Goal: Information Seeking & Learning: Learn about a topic

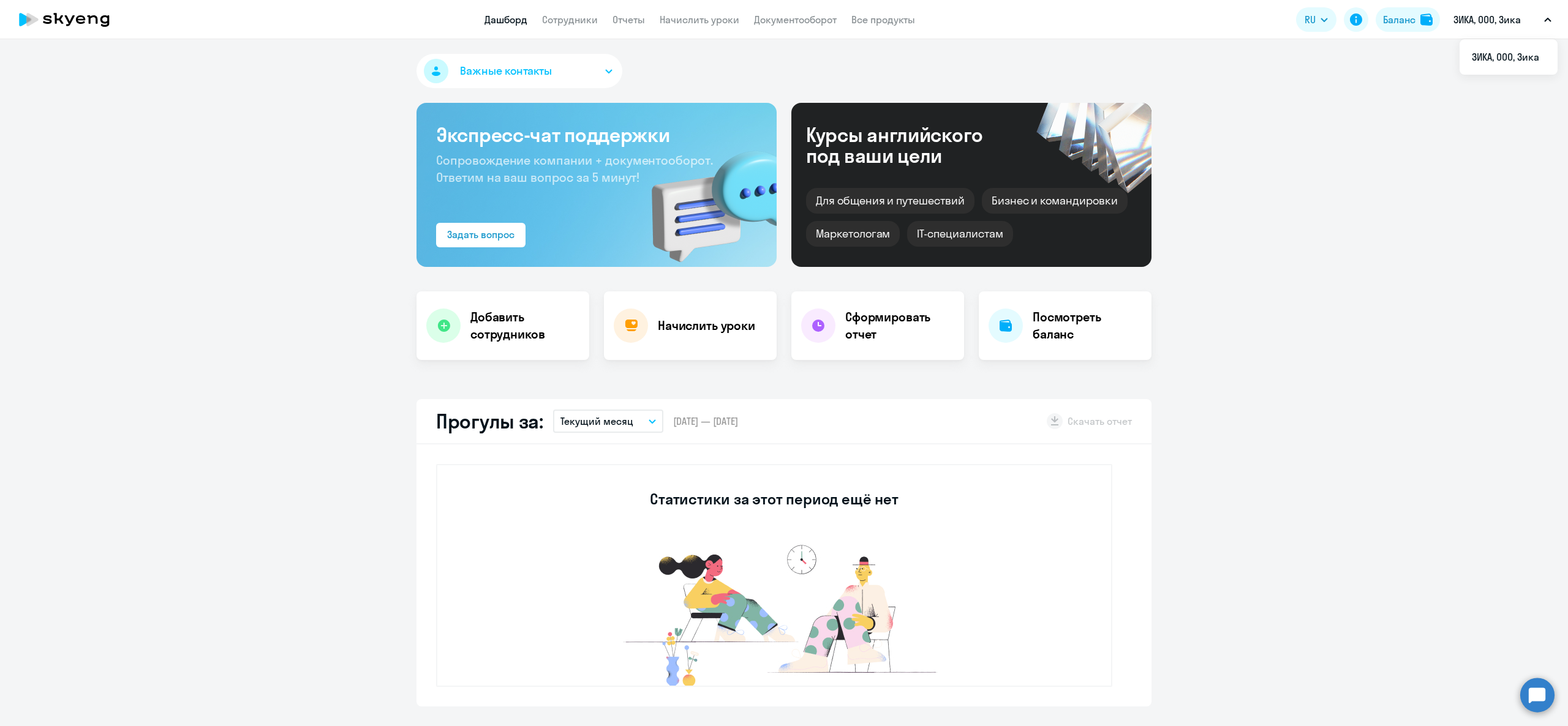
select select "30"
click at [705, 21] on link "Начислить уроки" at bounding box center [699, 19] width 80 height 13
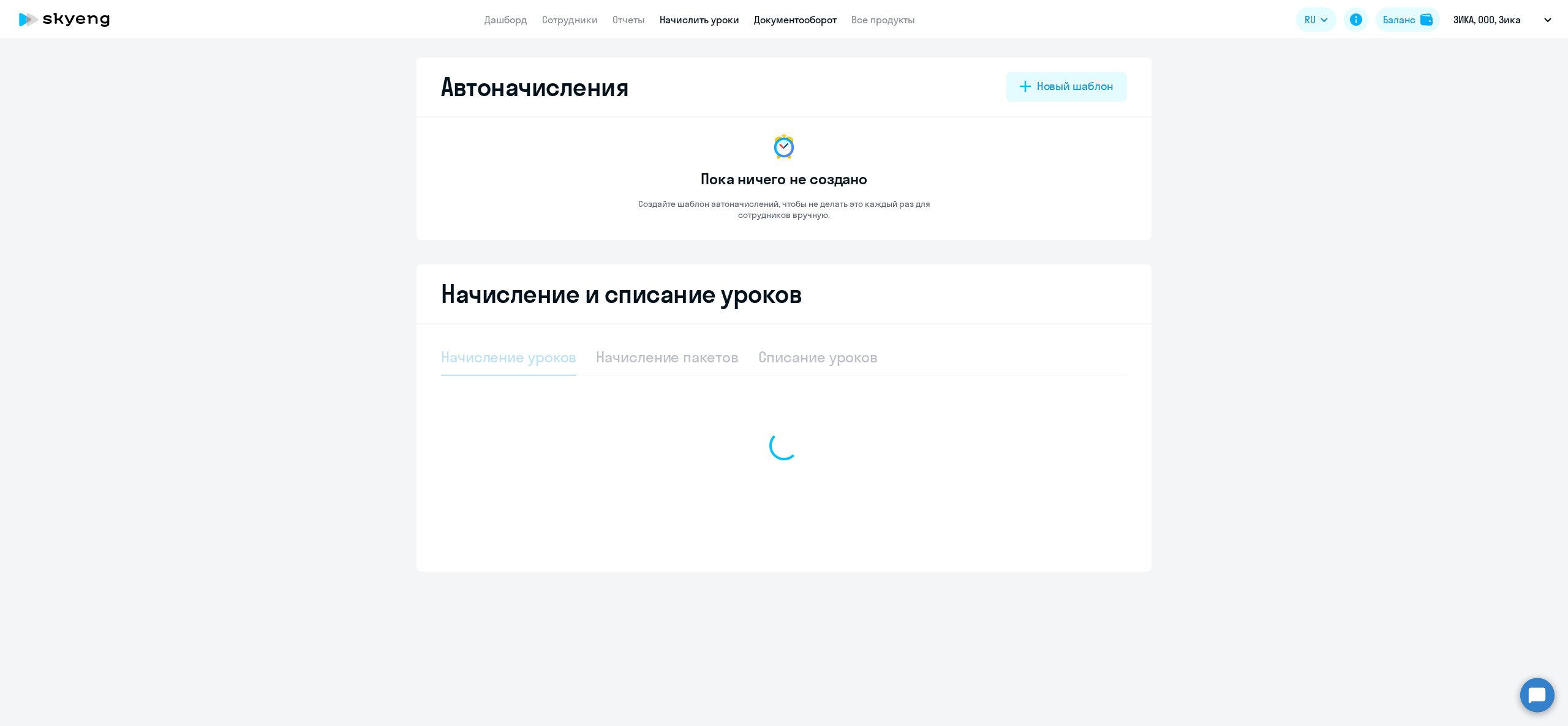
click at [764, 17] on link "Документооборот" at bounding box center [796, 19] width 83 height 13
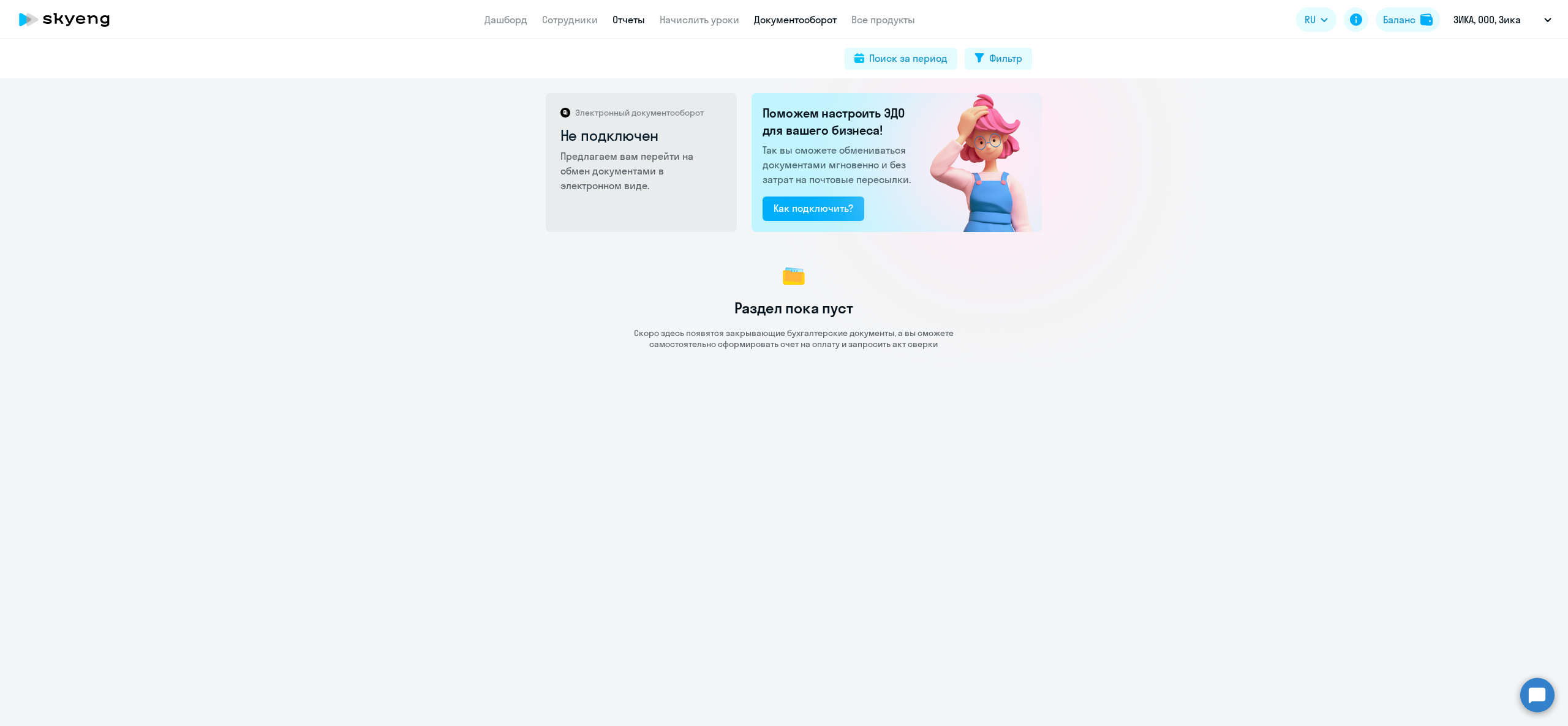
click at [626, 17] on link "Отчеты" at bounding box center [629, 19] width 33 height 13
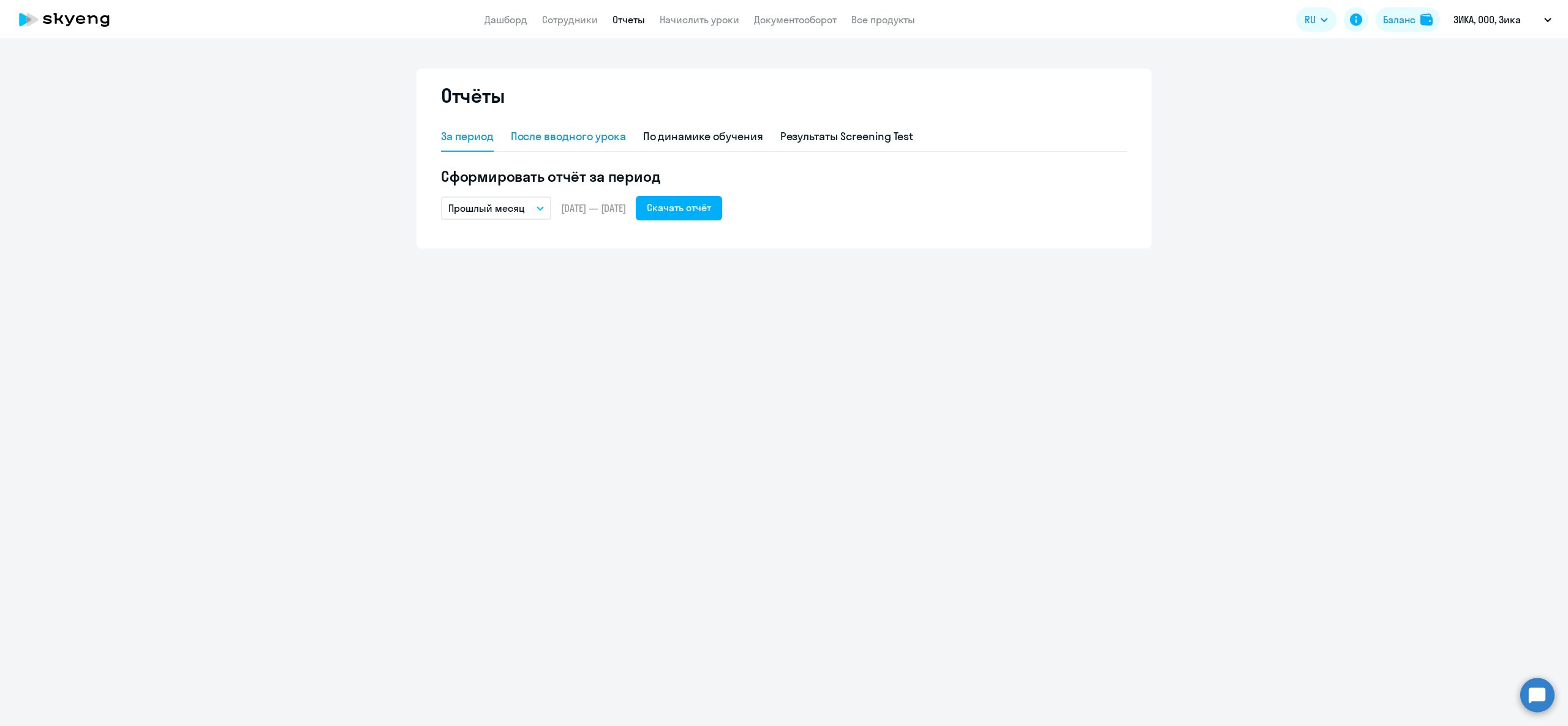
click at [586, 150] on div "После вводного урока" at bounding box center [568, 137] width 116 height 30
select select "10"
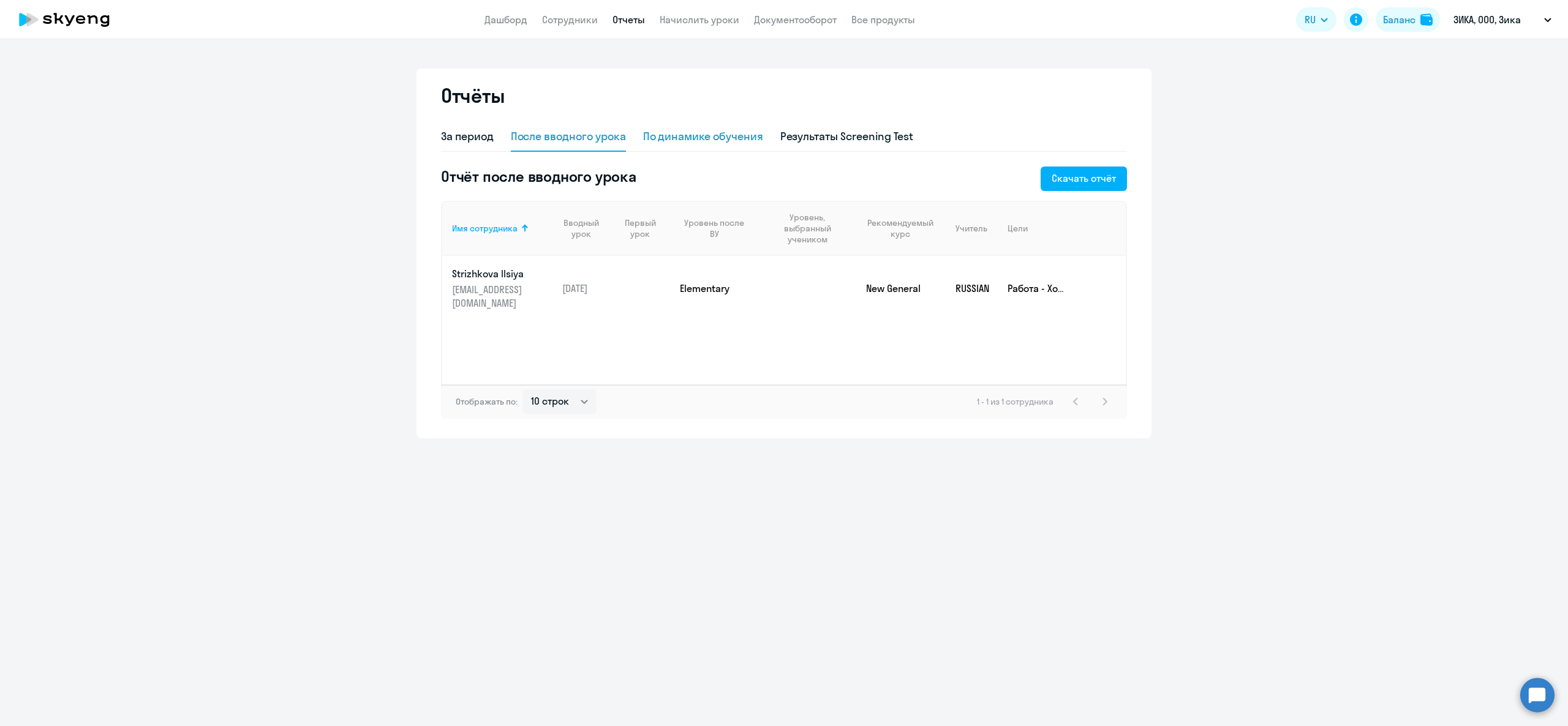
click at [698, 135] on div "По динамике обучения" at bounding box center [703, 137] width 120 height 16
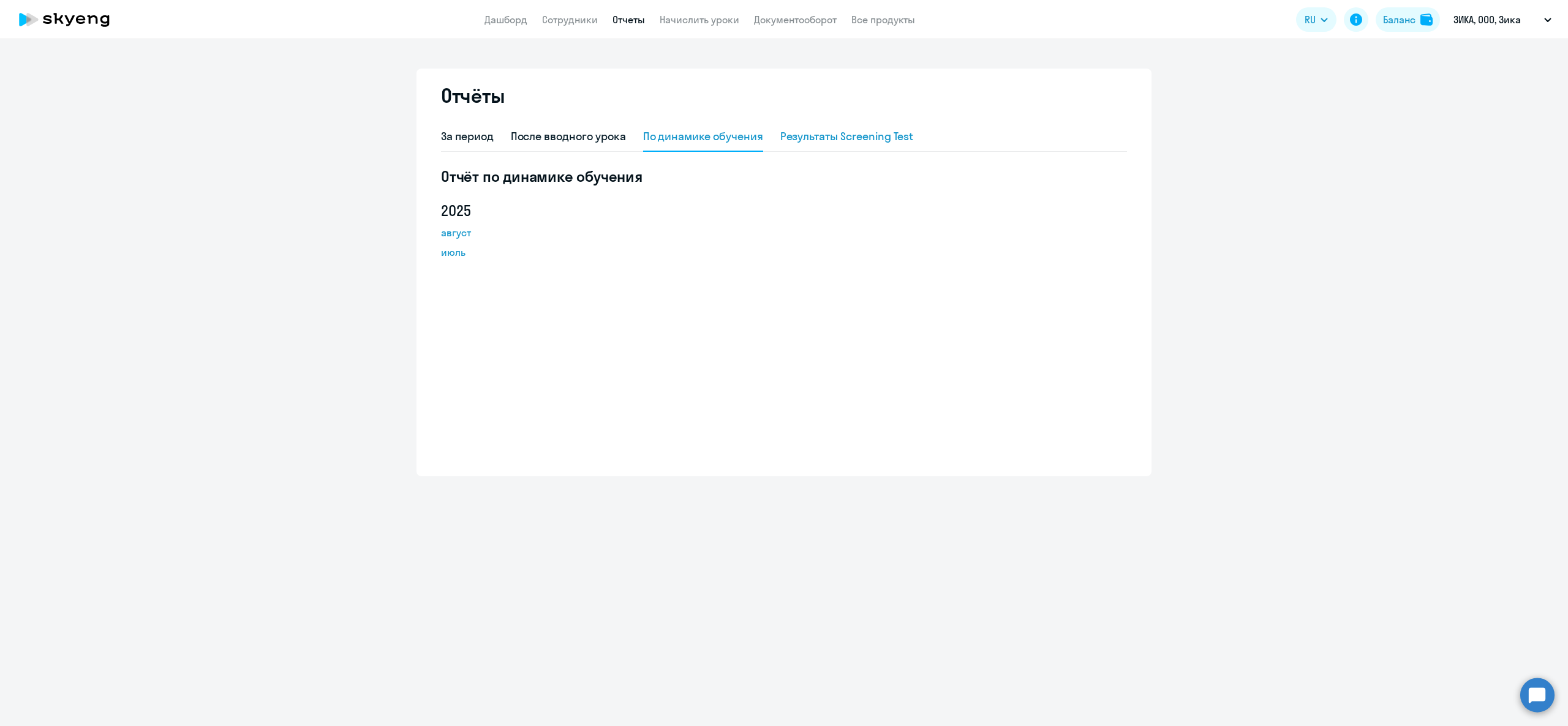
click at [833, 130] on div "Результаты Screening Test" at bounding box center [847, 137] width 134 height 16
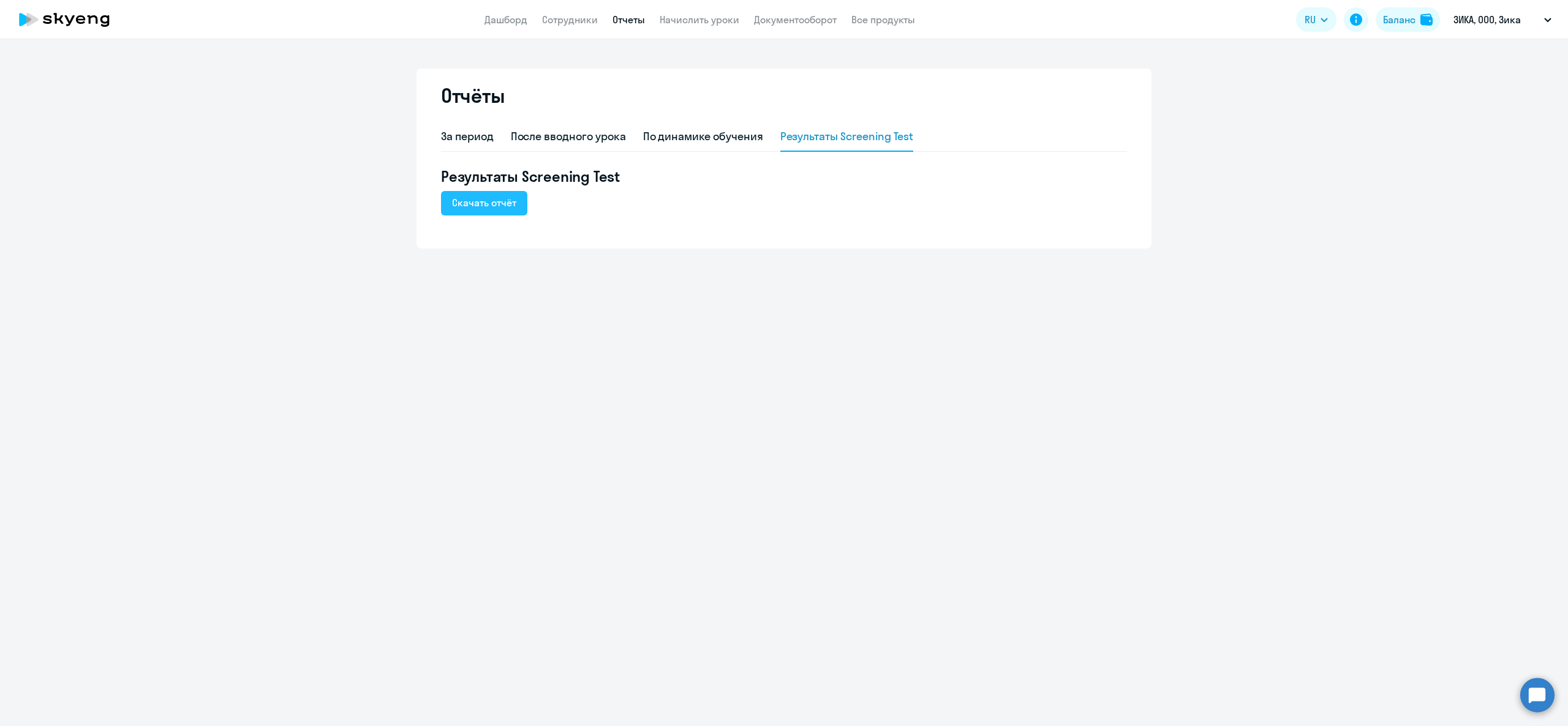
click at [486, 195] on div "Скачать отчёт" at bounding box center [483, 202] width 65 height 14
click at [500, 130] on div "За период После вводного урока По динамике обучения Результаты Screening Test" at bounding box center [784, 137] width 686 height 30
click at [491, 137] on div "За период" at bounding box center [467, 137] width 53 height 16
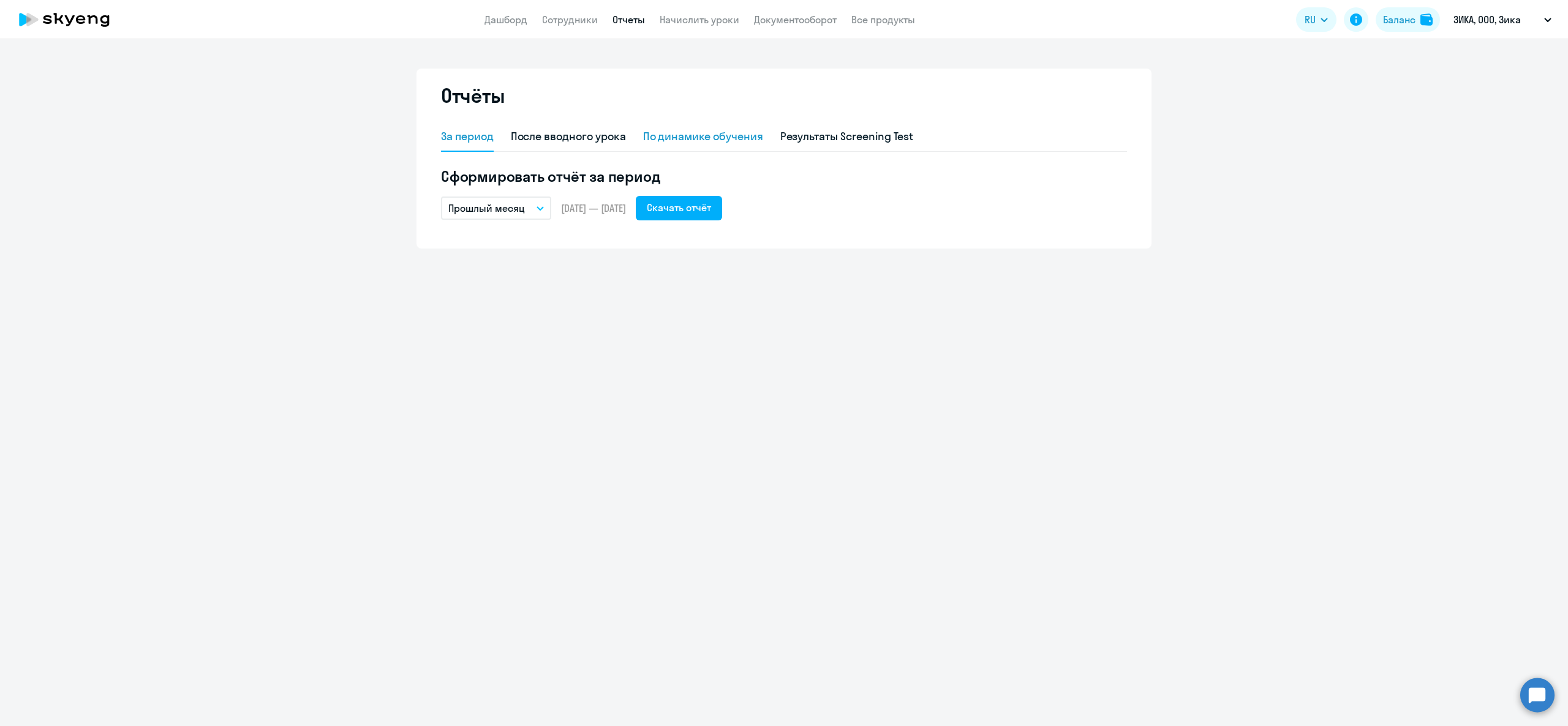
click at [678, 136] on div "По динамике обучения" at bounding box center [703, 137] width 120 height 16
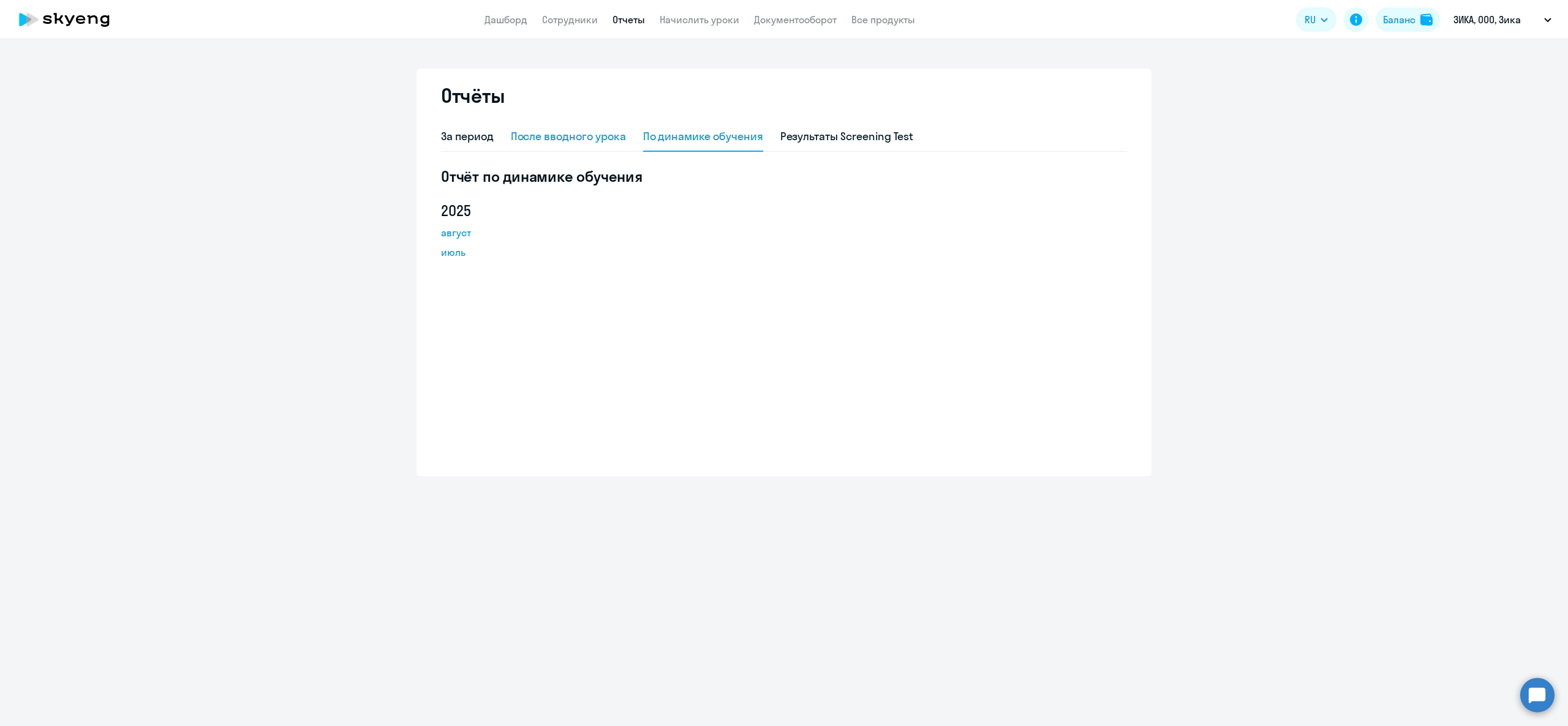
click at [585, 131] on div "После вводного урока" at bounding box center [568, 137] width 116 height 16
select select "10"
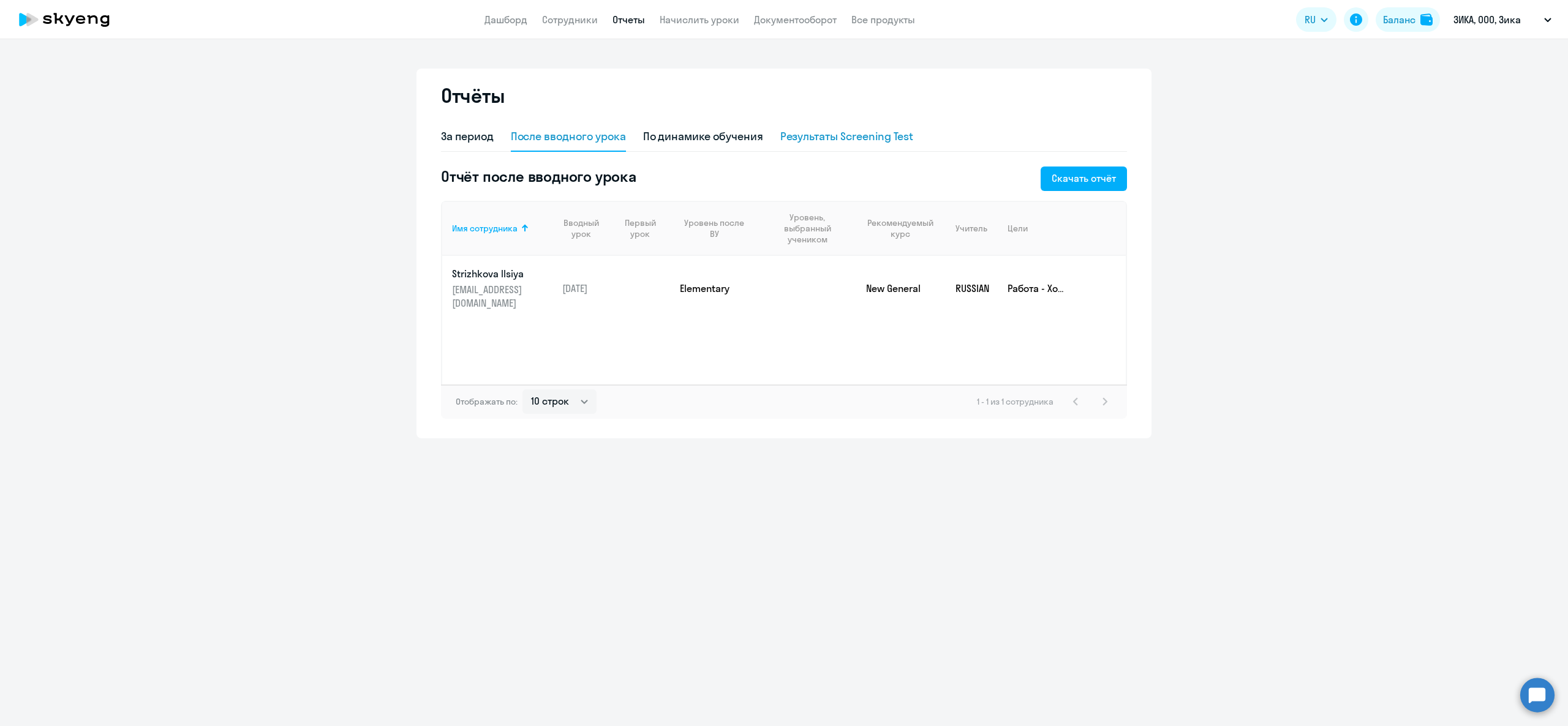
click at [804, 143] on div "Результаты Screening Test" at bounding box center [847, 137] width 134 height 16
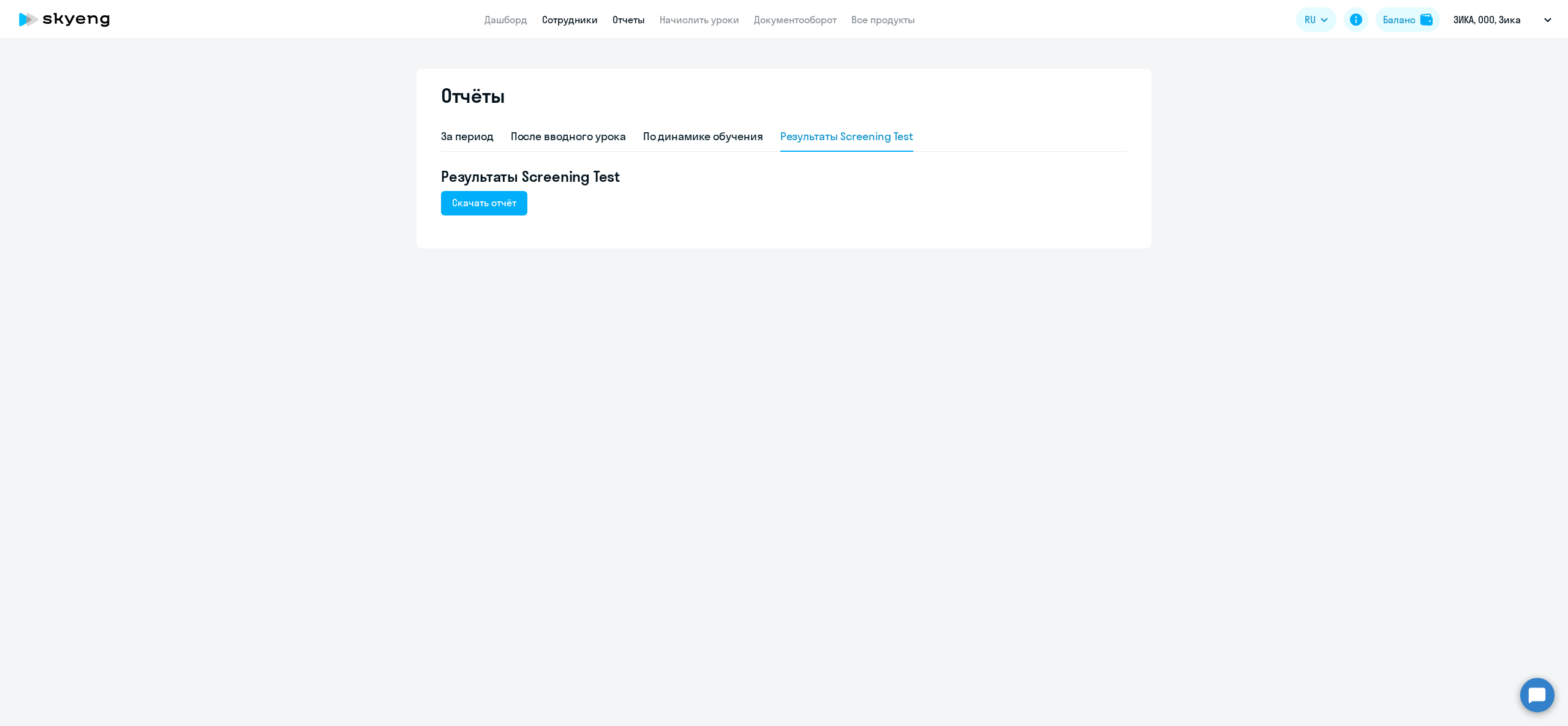
click at [596, 23] on link "Сотрудники" at bounding box center [570, 19] width 56 height 13
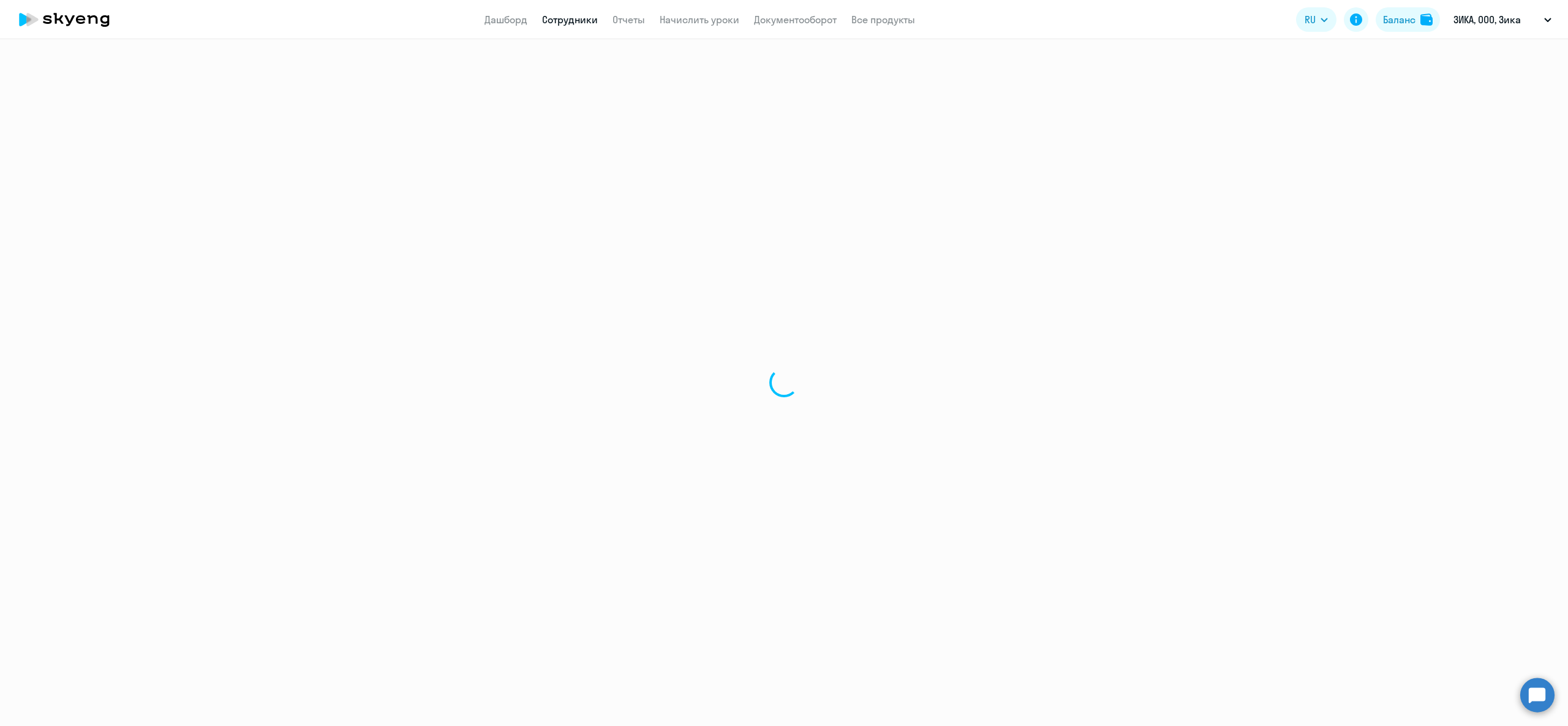
select select "30"
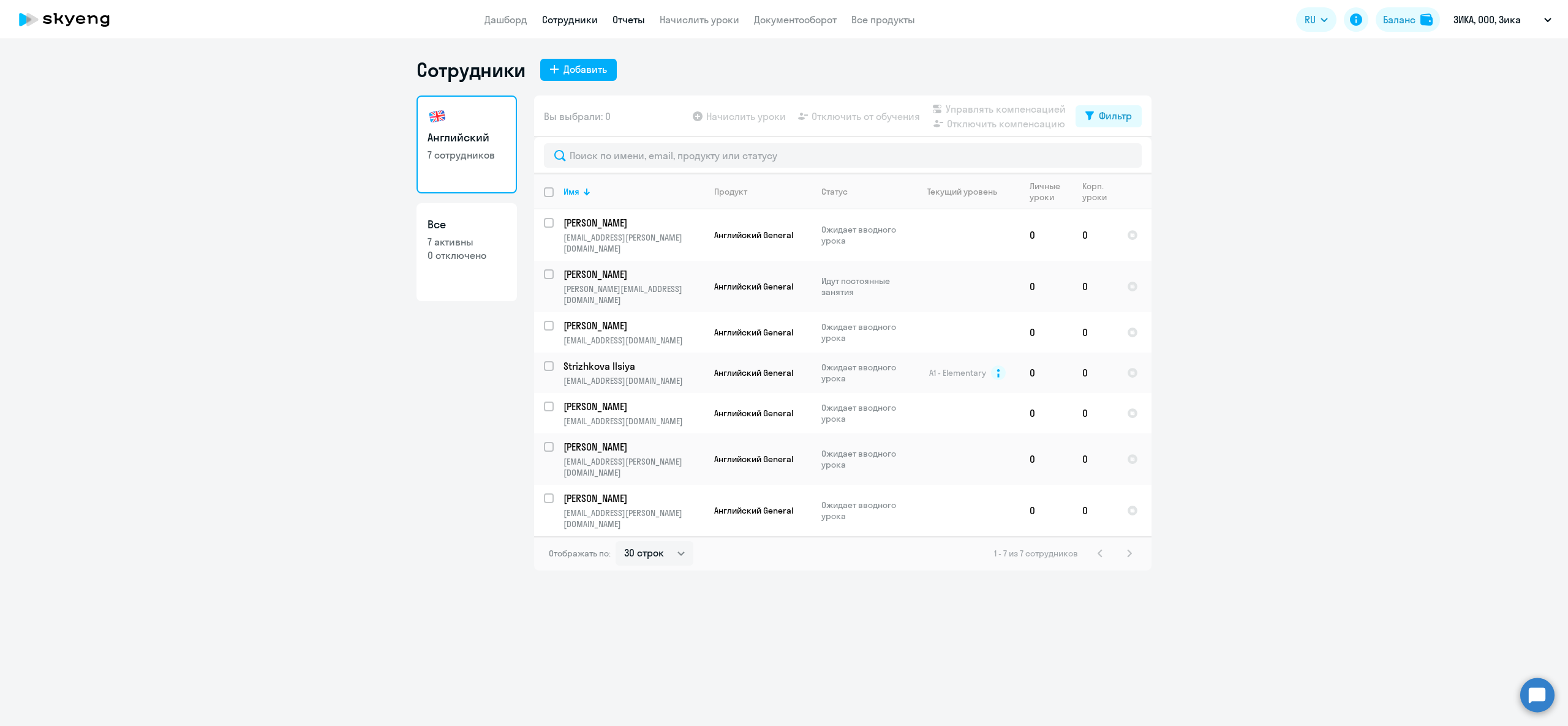
click at [623, 18] on link "Отчеты" at bounding box center [629, 19] width 33 height 13
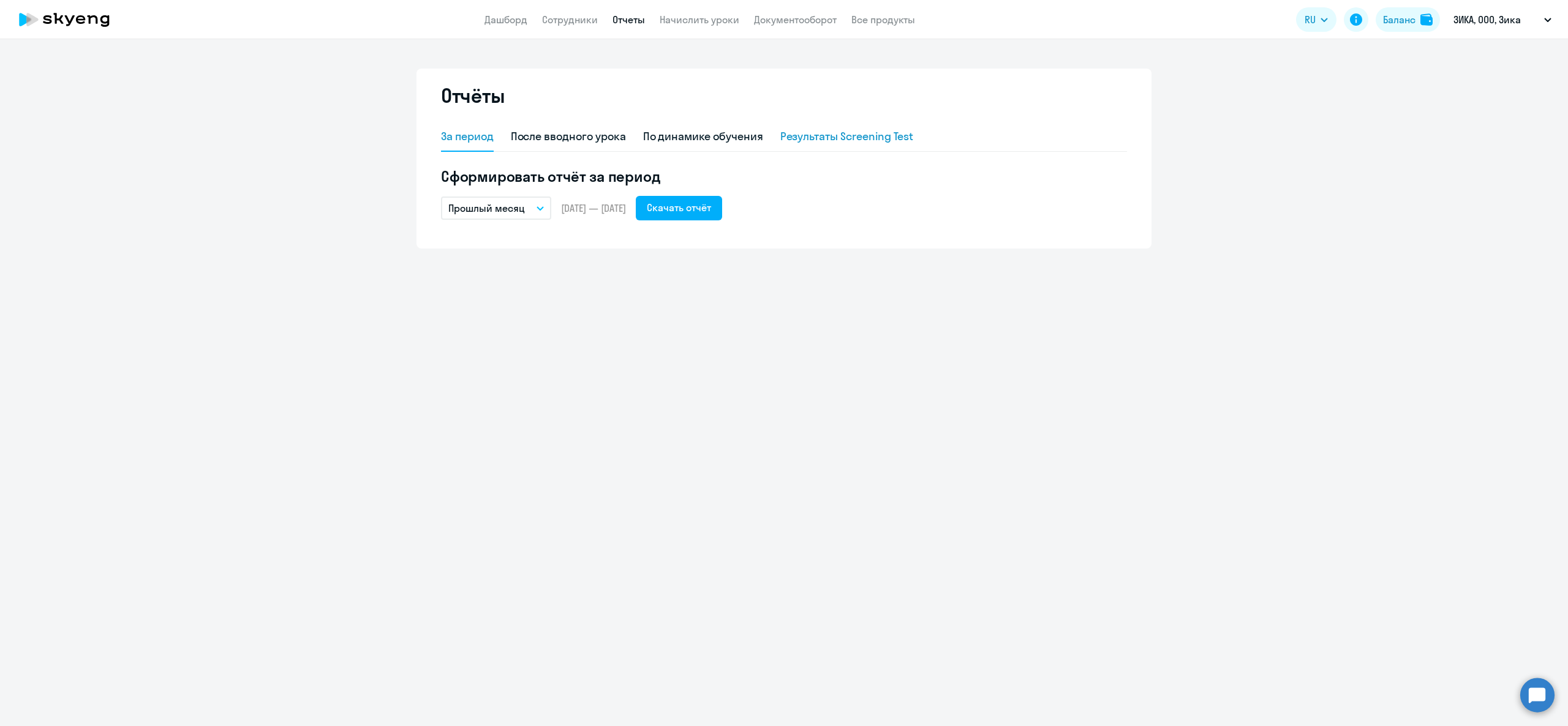
click at [838, 143] on div "Результаты Screening Test" at bounding box center [847, 137] width 134 height 16
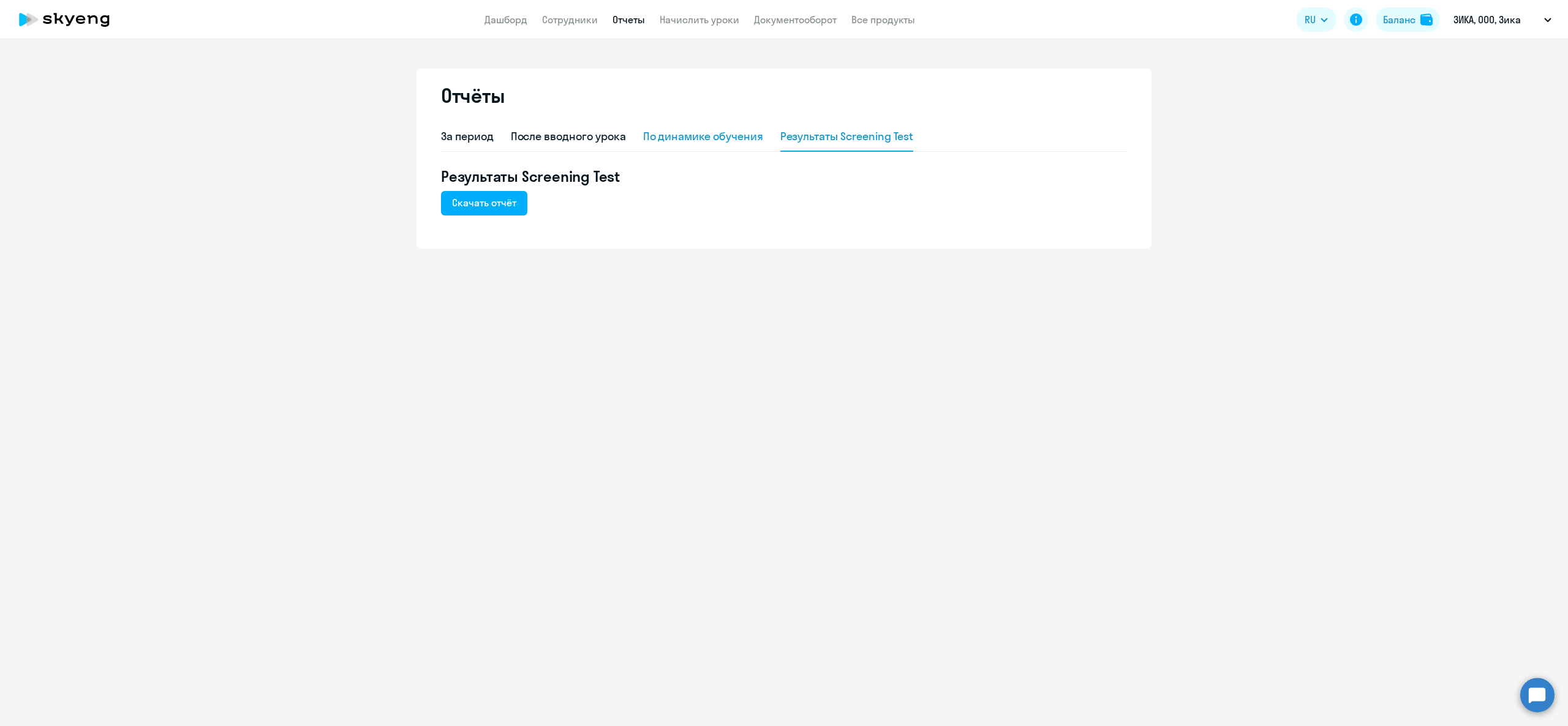
click at [726, 140] on div "По динамике обучения" at bounding box center [703, 137] width 120 height 16
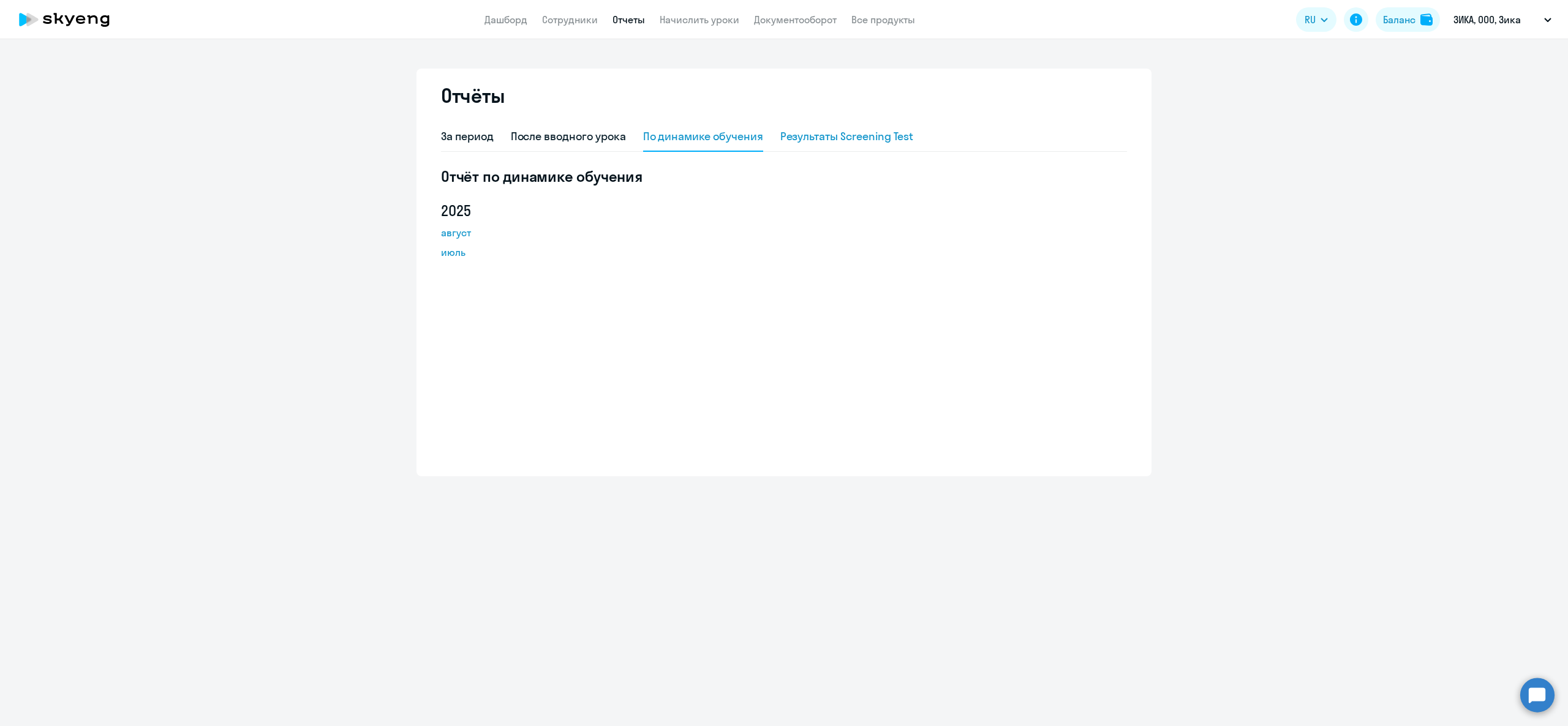
click at [787, 143] on div "Результаты Screening Test" at bounding box center [847, 137] width 134 height 16
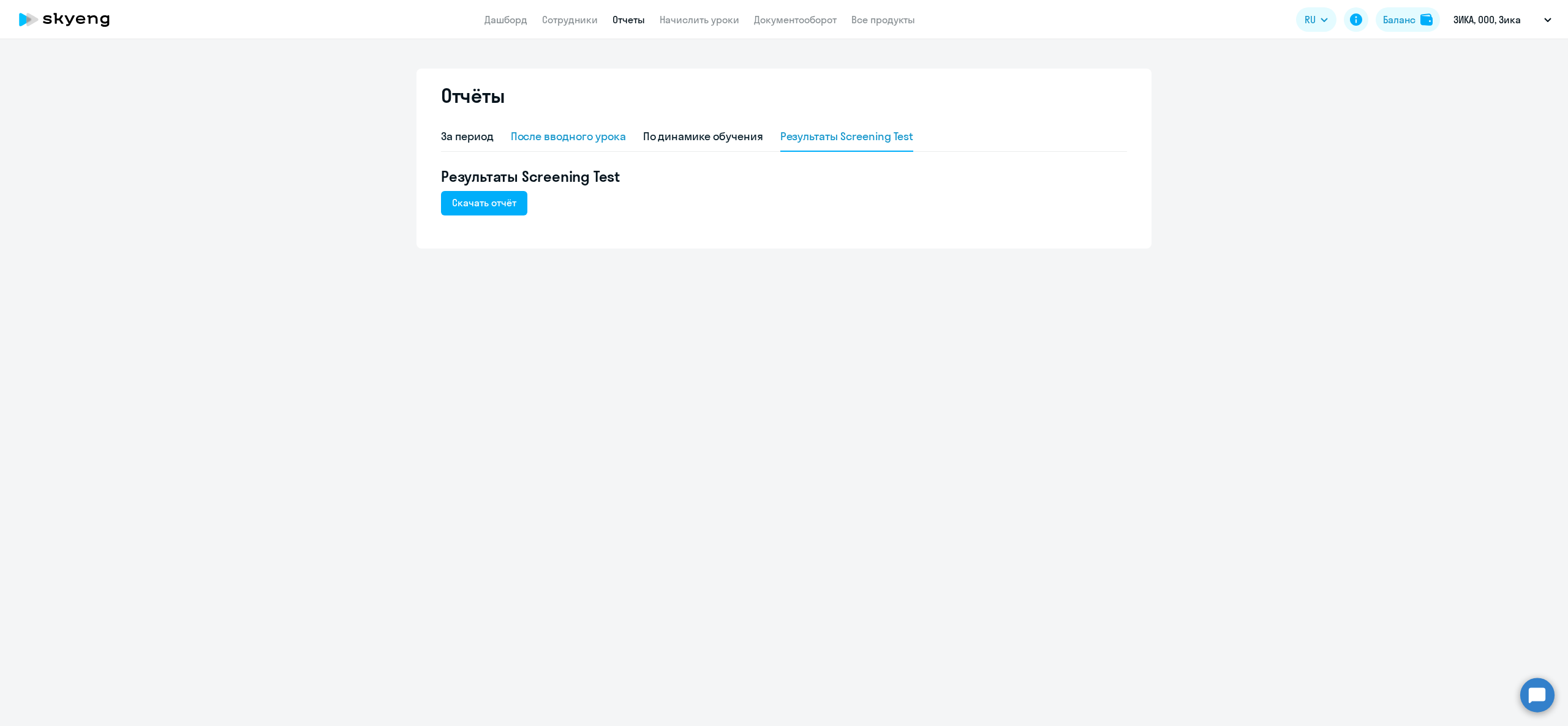
click at [585, 122] on div "После вводного урока" at bounding box center [568, 137] width 116 height 30
select select "10"
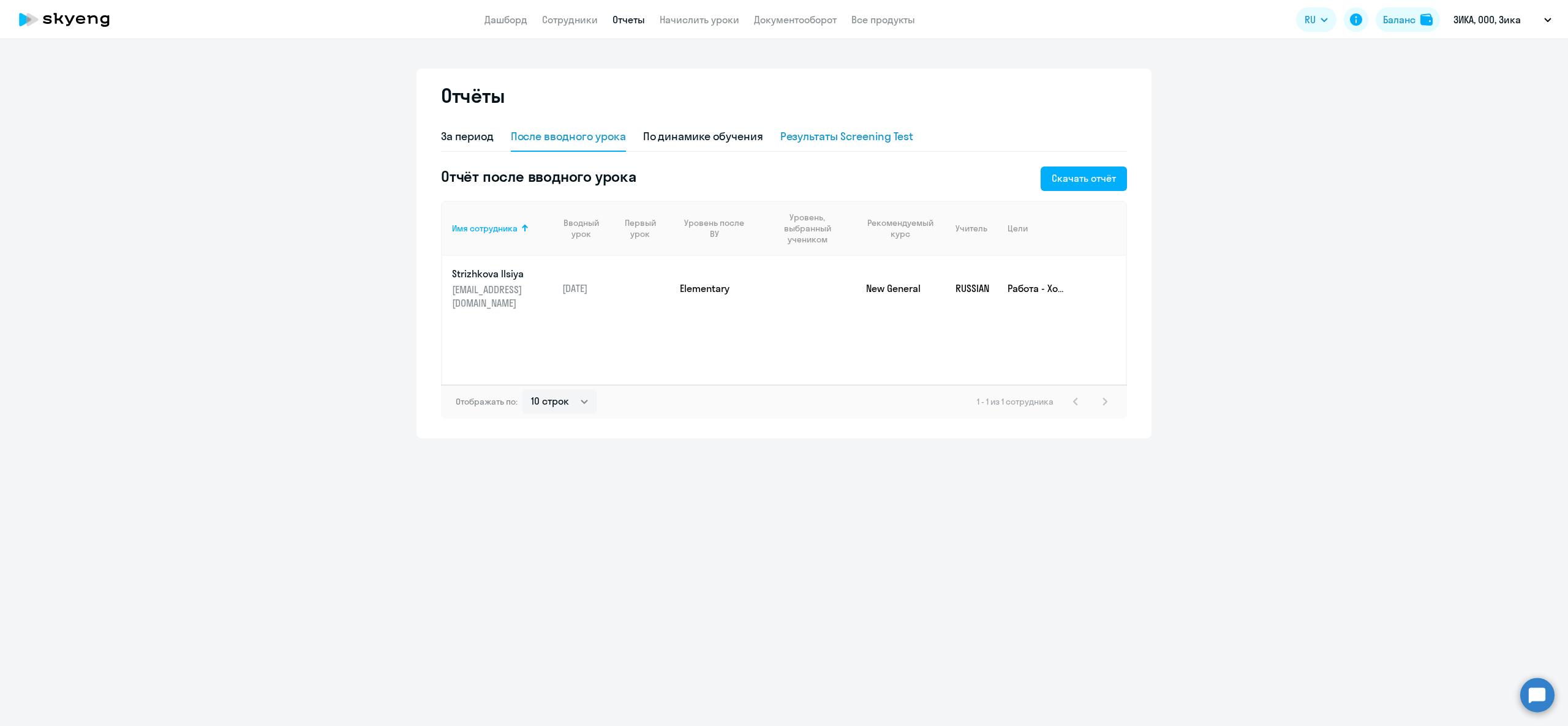
click at [806, 147] on div "Результаты Screening Test" at bounding box center [847, 137] width 134 height 30
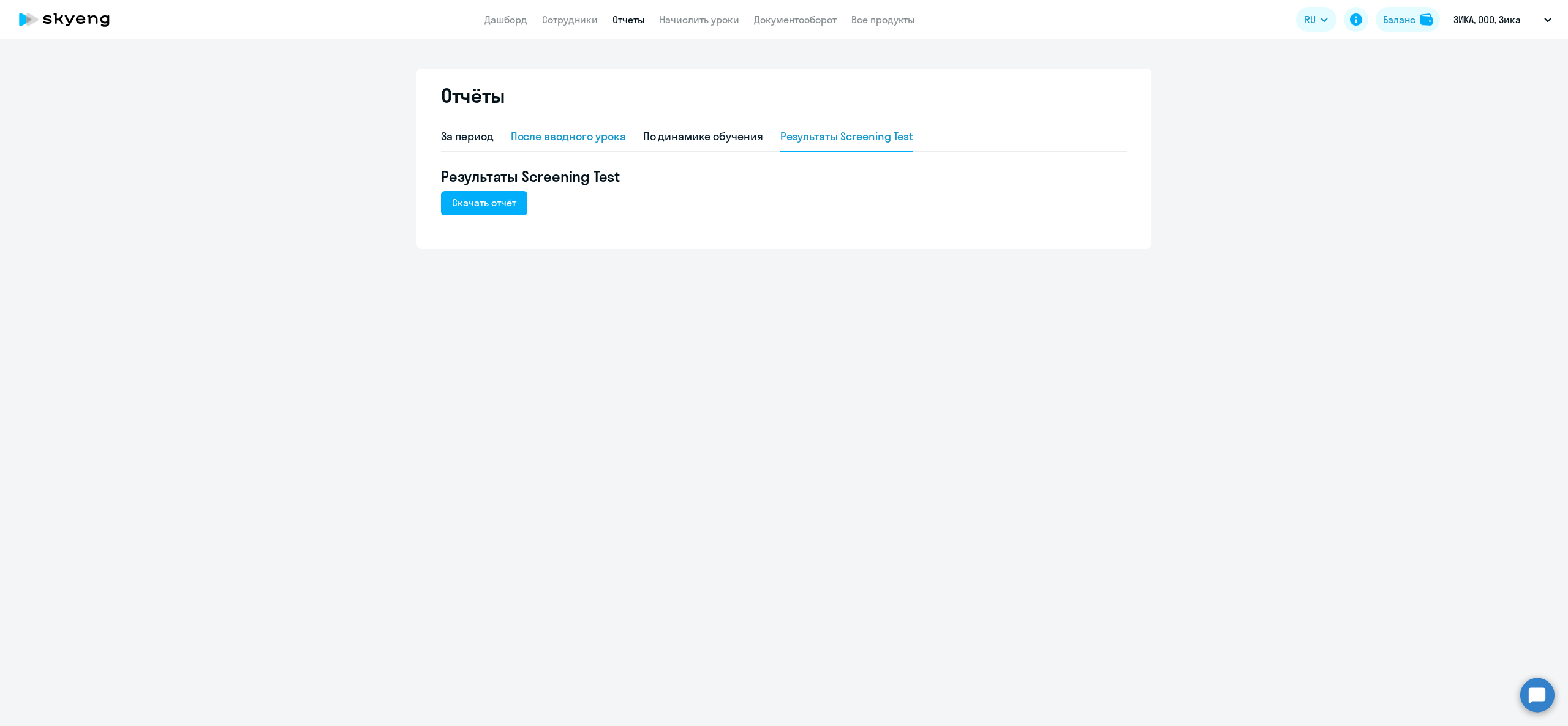
click at [581, 129] on div "После вводного урока" at bounding box center [568, 137] width 116 height 16
select select "10"
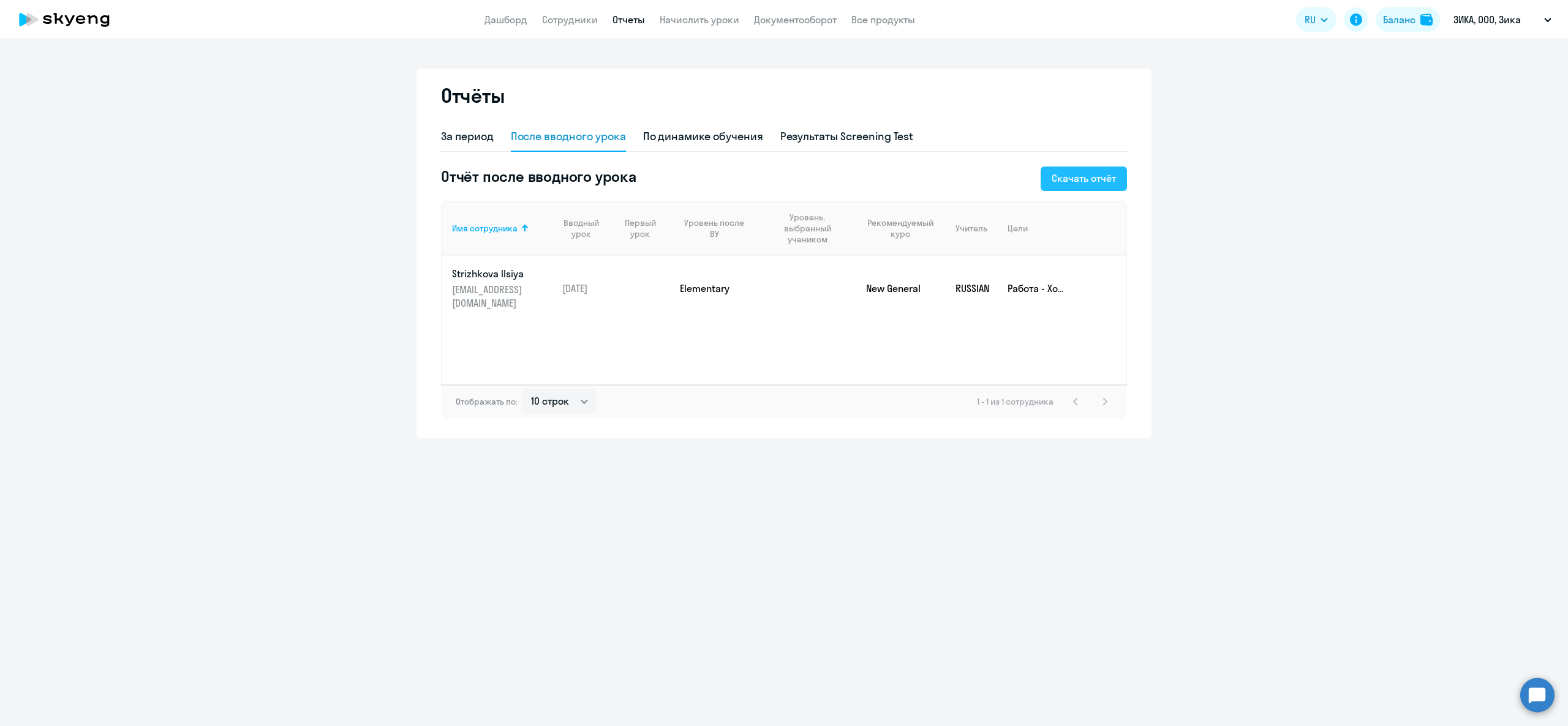
click at [1064, 170] on div "Скачать отчёт" at bounding box center [1084, 177] width 65 height 14
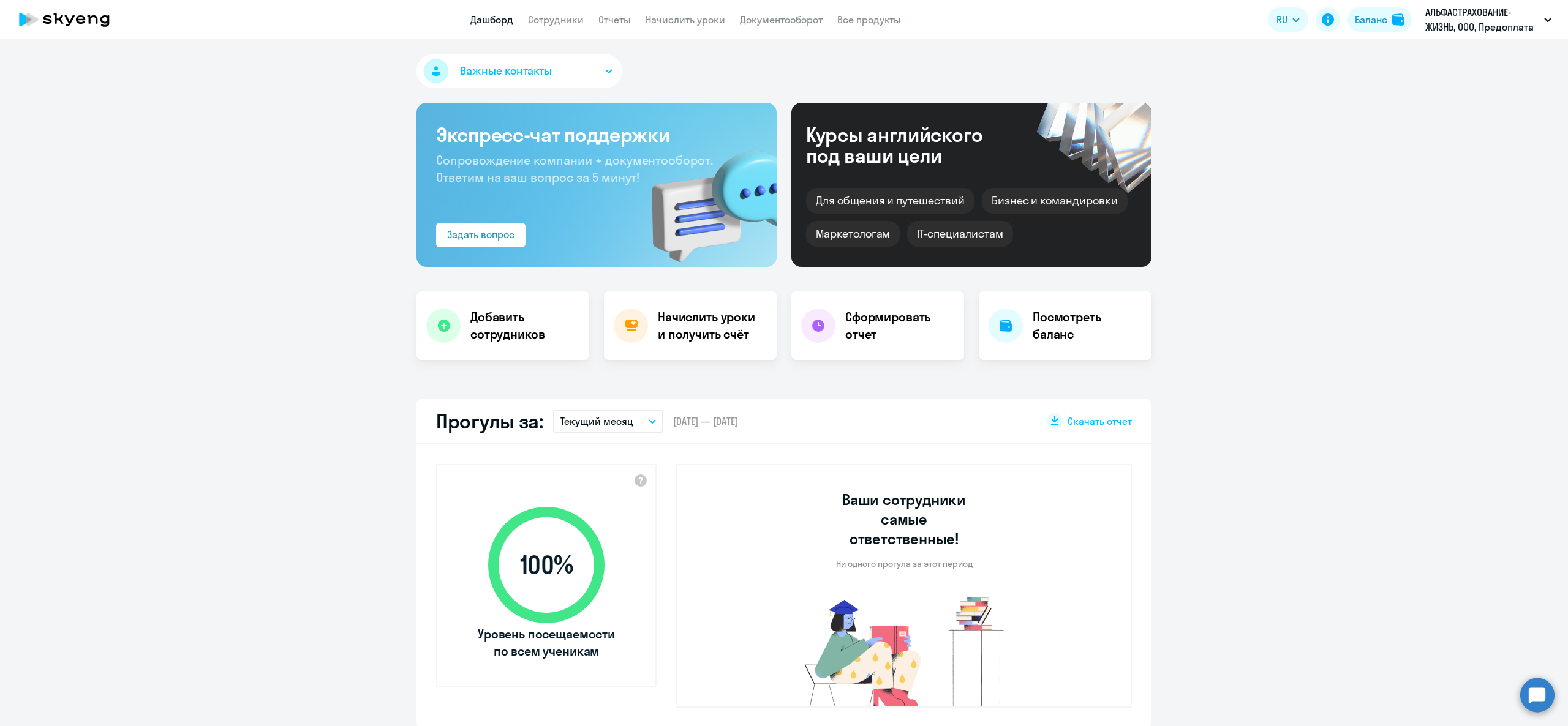
select select "30"
click at [561, 40] on div "Важные контакты Экспресс-чат поддержки Сопровождение компании + документооборот…" at bounding box center [784, 382] width 1568 height 687
click at [544, 13] on app-menu-item-link "Сотрудники" at bounding box center [556, 20] width 56 height 15
click at [540, 7] on app-header "Дашборд Сотрудники Отчеты Начислить уроки Документооборот Все продукты Дашборд …" at bounding box center [784, 19] width 1568 height 39
